Goal: Information Seeking & Learning: Learn about a topic

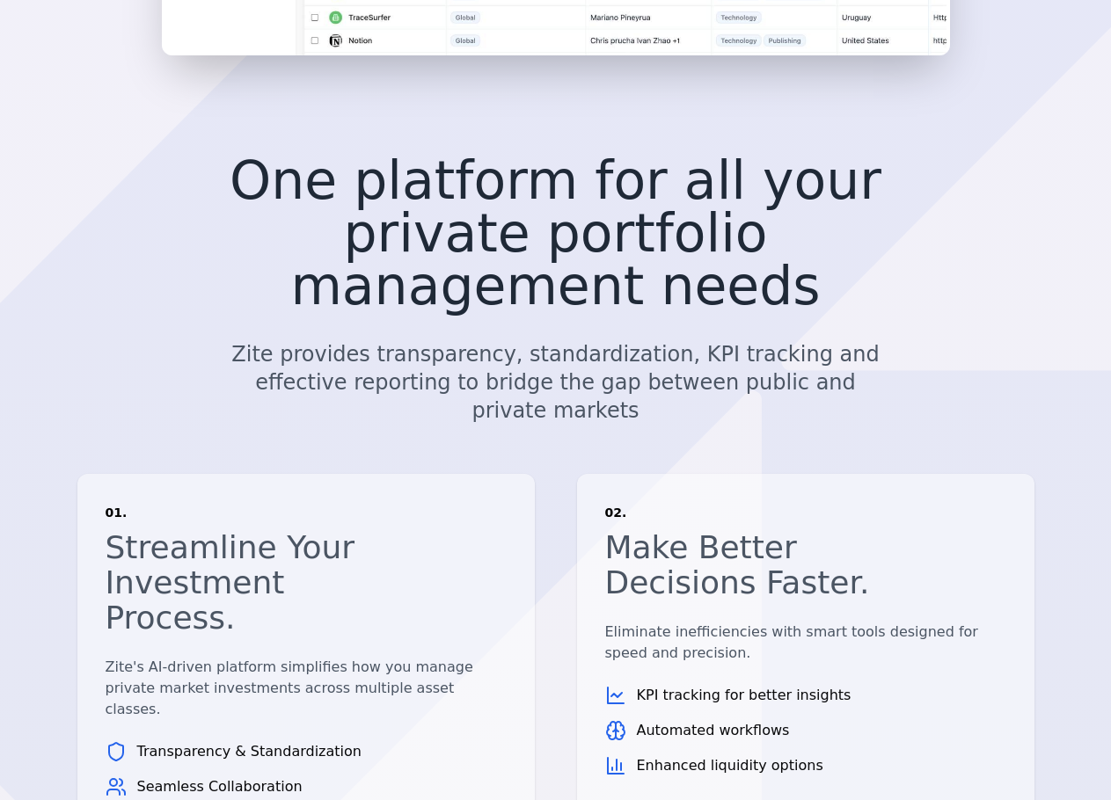
scroll to position [1144, 0]
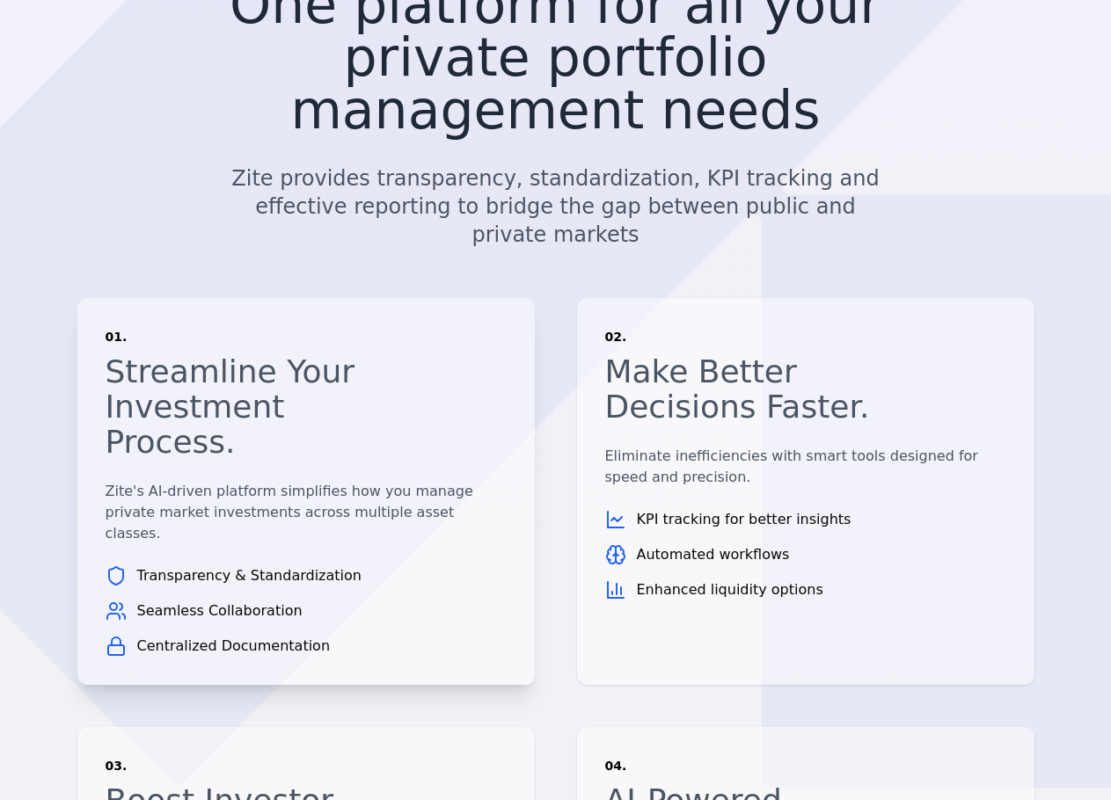
click at [247, 601] on span "Seamless Collaboration" at bounding box center [219, 611] width 165 height 21
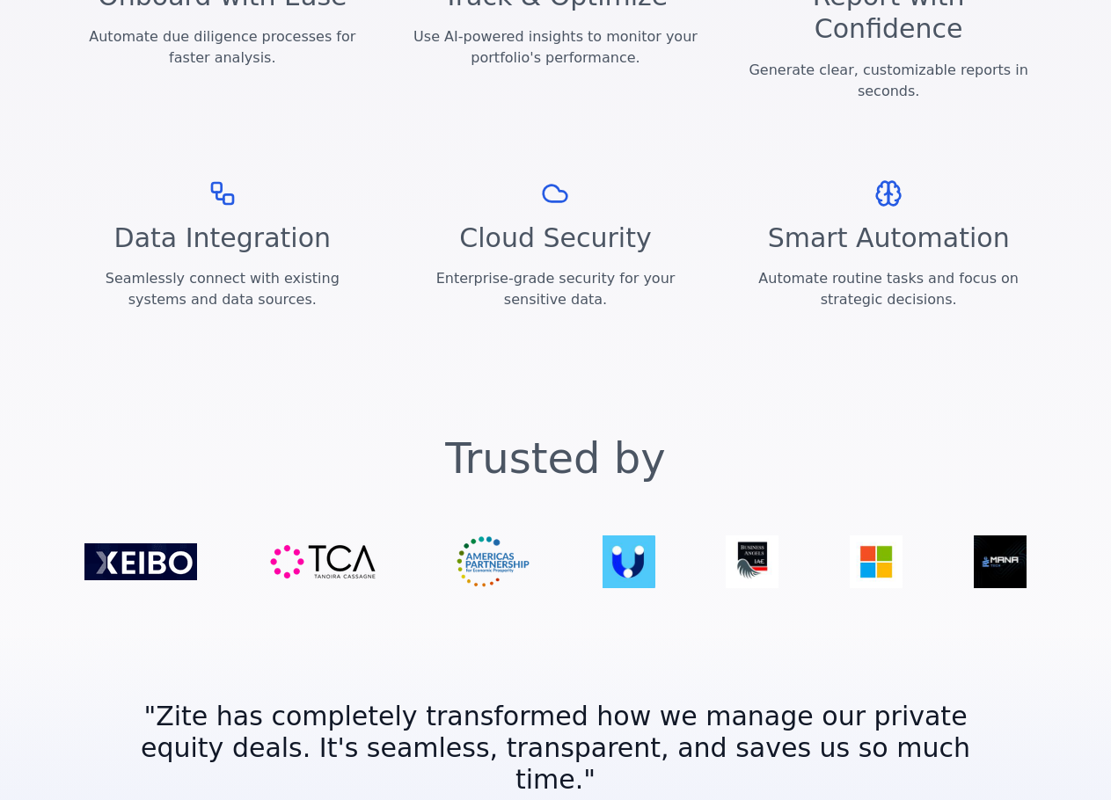
scroll to position [2630, 0]
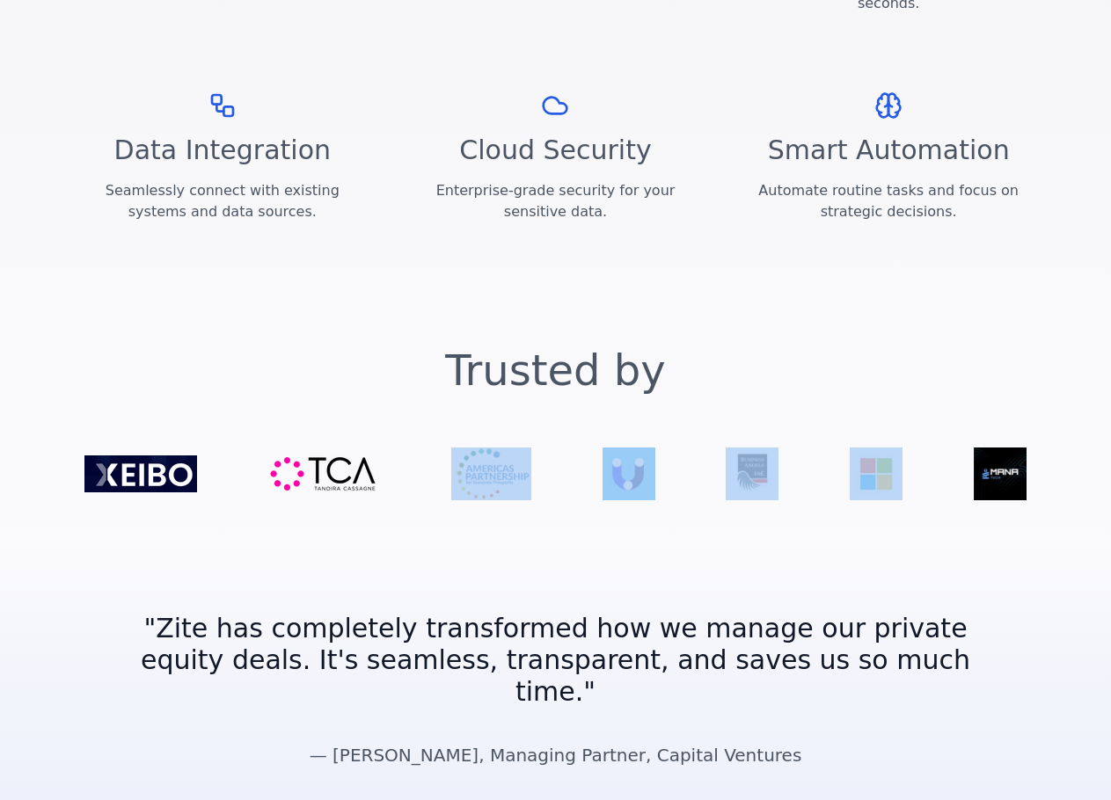
drag, startPoint x: 656, startPoint y: 260, endPoint x: 346, endPoint y: 257, distance: 310.5
click at [349, 448] on div at bounding box center [554, 474] width 1013 height 53
click at [369, 448] on div at bounding box center [554, 474] width 1013 height 53
click at [681, 316] on section "Trusted by" at bounding box center [555, 425] width 1111 height 236
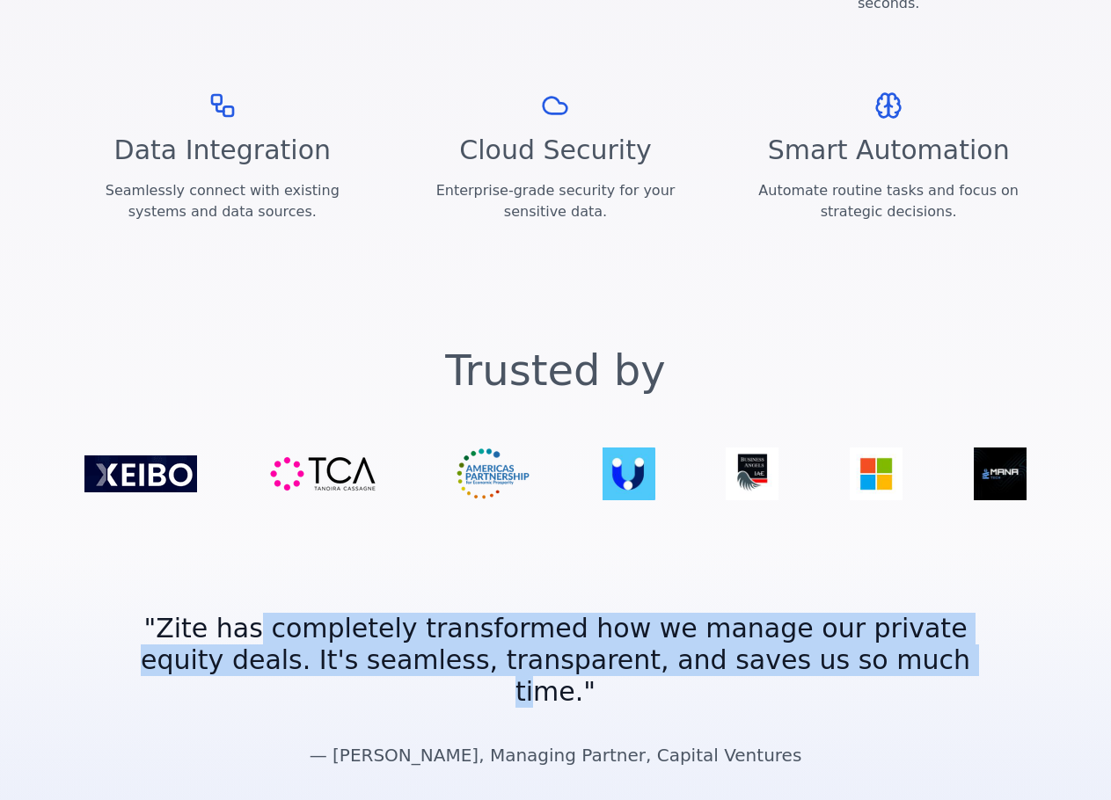
drag, startPoint x: 270, startPoint y: 403, endPoint x: 802, endPoint y: 424, distance: 532.6
click at [802, 613] on blockquote "" Zite has completely transformed how we manage our private equity deals. It's …" at bounding box center [556, 660] width 844 height 95
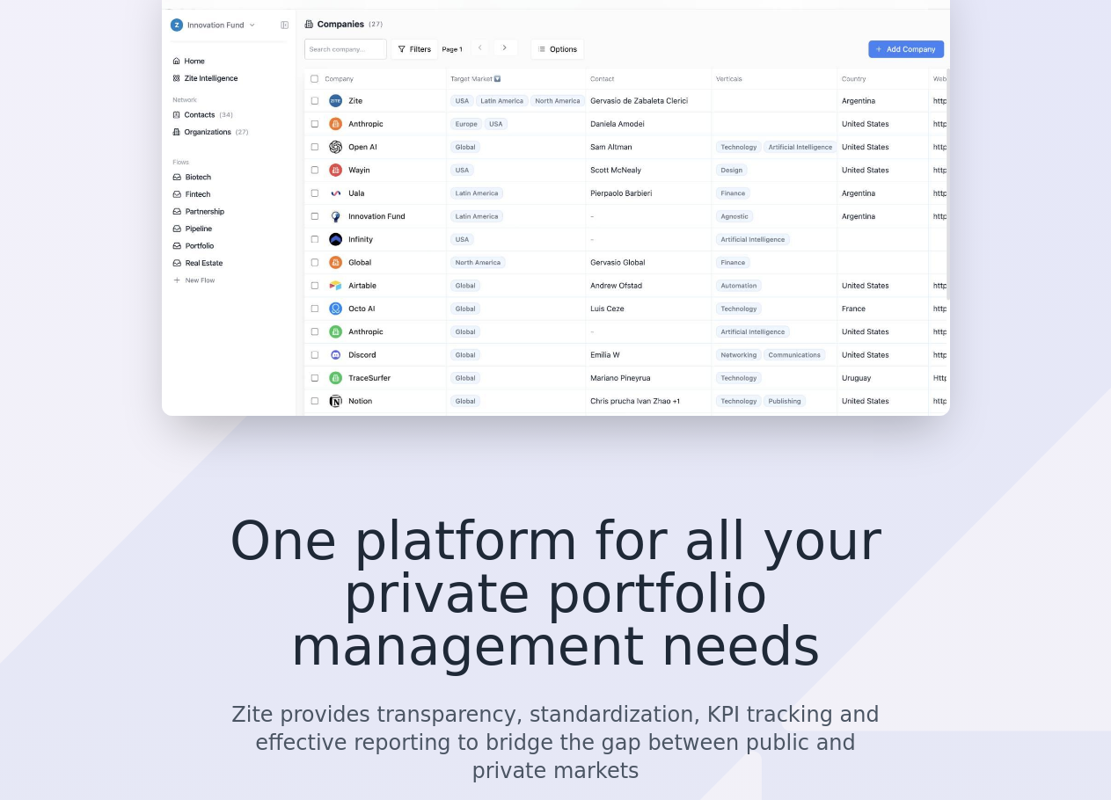
scroll to position [431, 0]
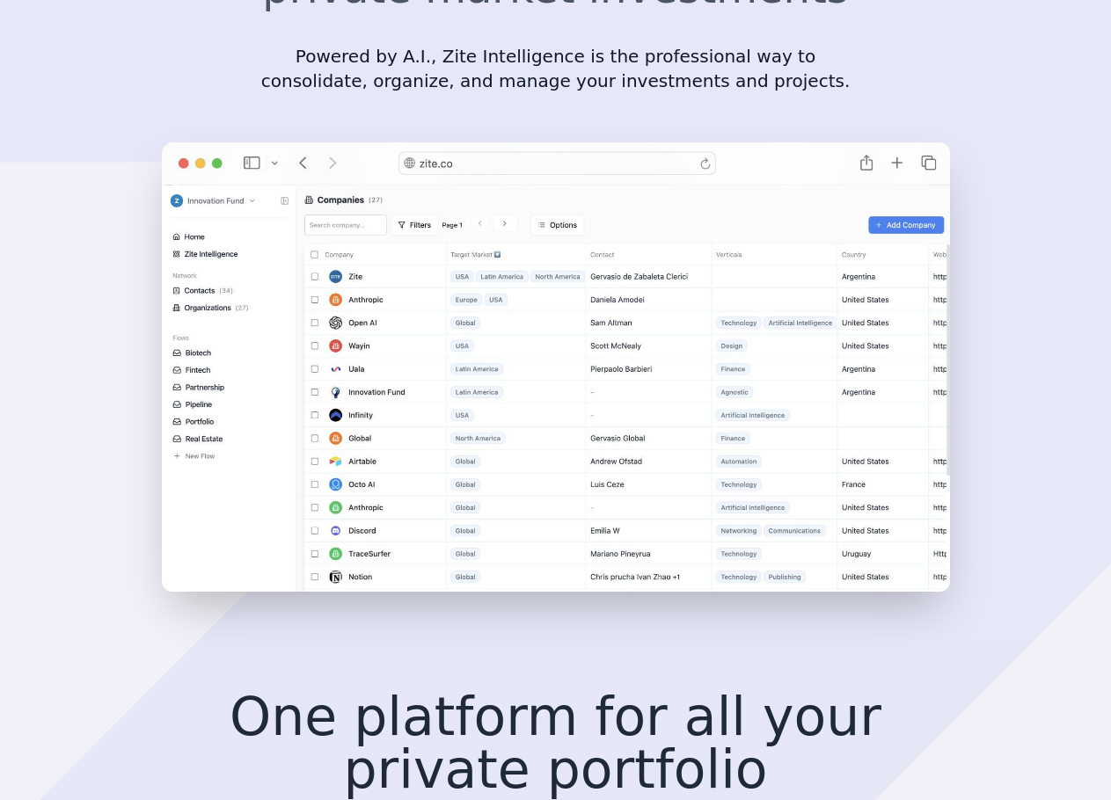
click at [342, 201] on img at bounding box center [556, 366] width 788 height 449
